Goal: Find specific page/section: Find specific page/section

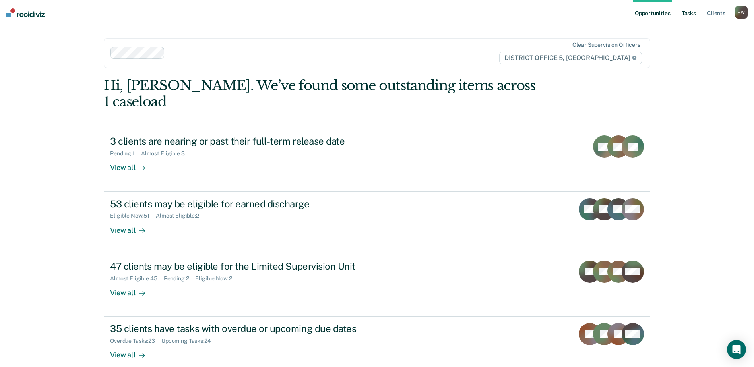
click at [687, 14] on link "Tasks" at bounding box center [688, 12] width 17 height 25
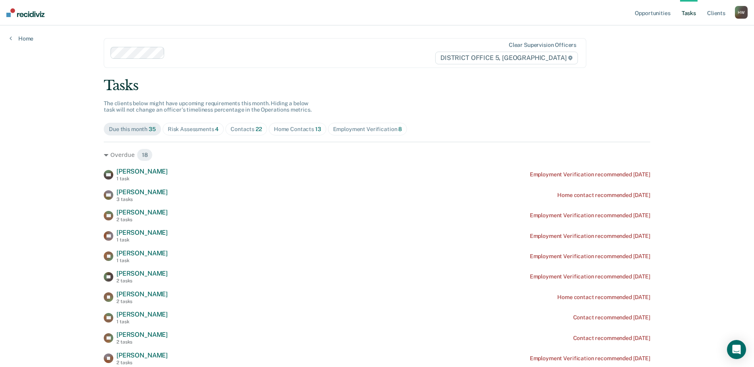
click at [241, 129] on div "Contacts 22" at bounding box center [245, 129] width 31 height 7
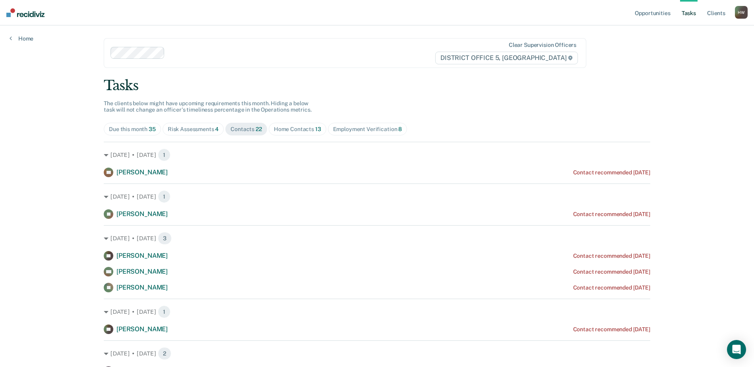
click at [297, 131] on div "Home Contacts 13" at bounding box center [297, 129] width 47 height 7
